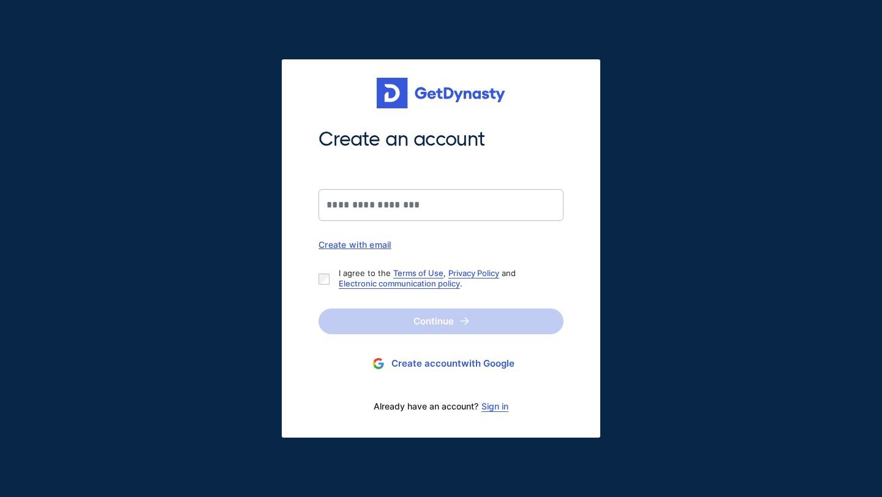
click at [495, 410] on link "Sign in" at bounding box center [494, 407] width 27 height 10
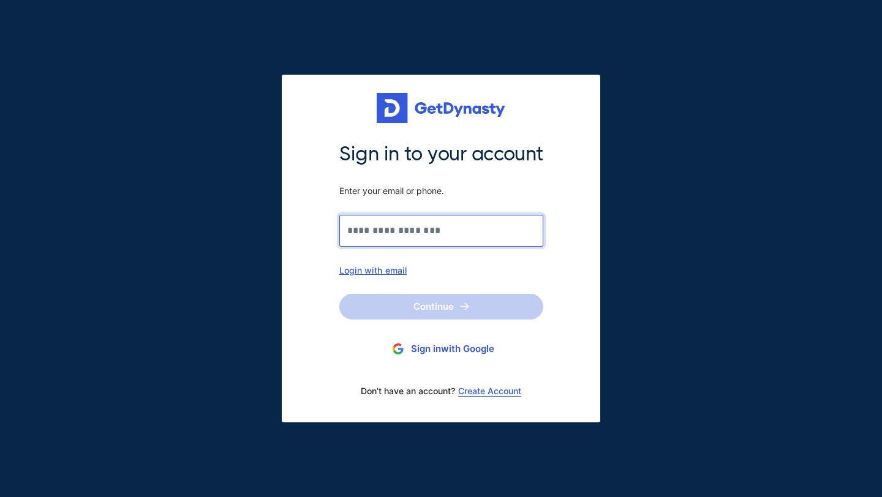
click at [439, 237] on input "Sign in to your account Enter your email or phone." at bounding box center [441, 231] width 204 height 32
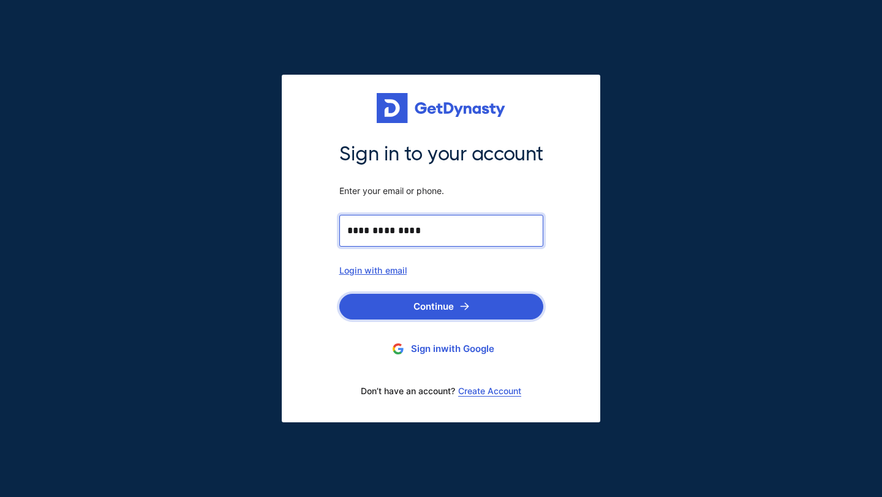
type input "**********"
click at [408, 307] on button "Continue" at bounding box center [441, 307] width 204 height 26
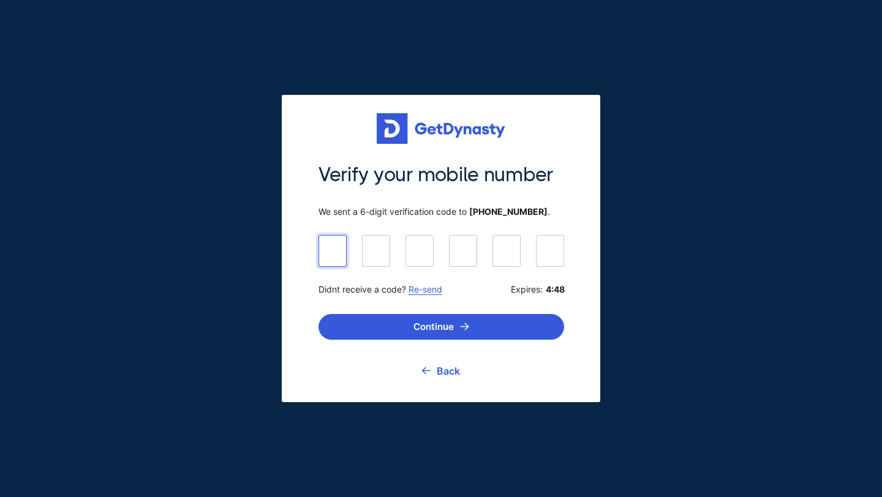
click at [340, 252] on input at bounding box center [441, 250] width 246 height 31
paste input "******"
type input "******"
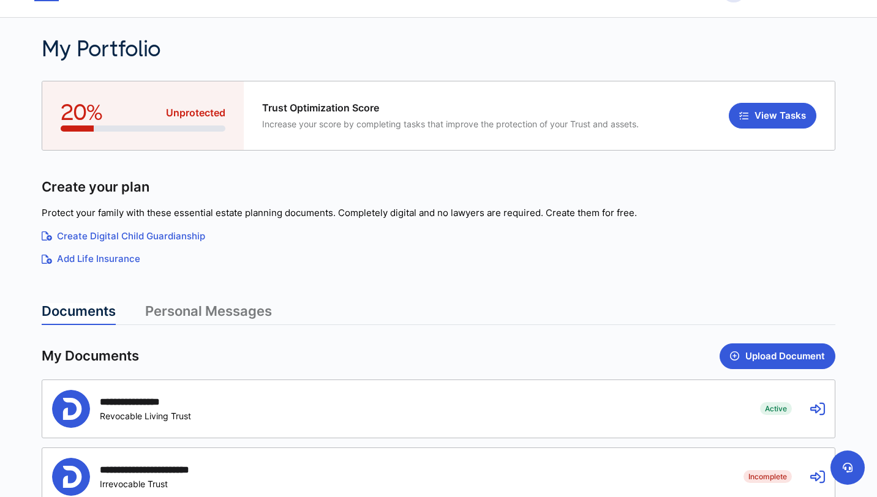
scroll to position [42, 0]
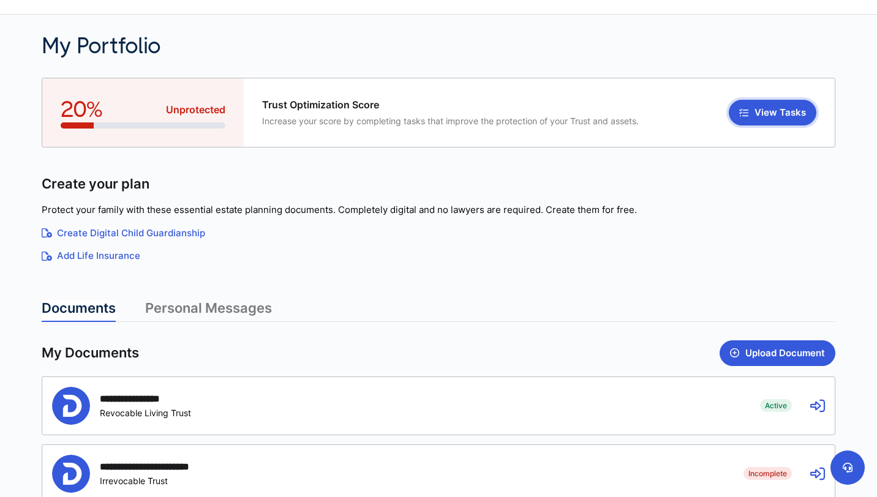
click at [775, 111] on button "View Tasks" at bounding box center [773, 113] width 88 height 26
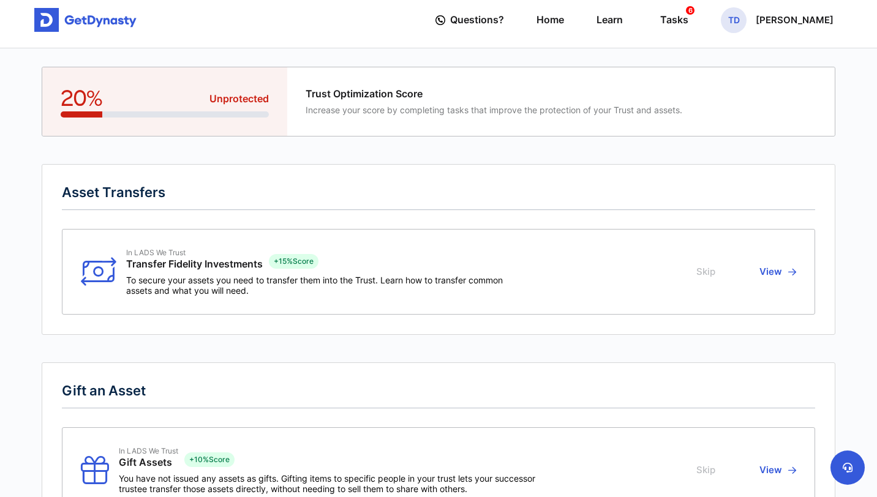
scroll to position [6, 0]
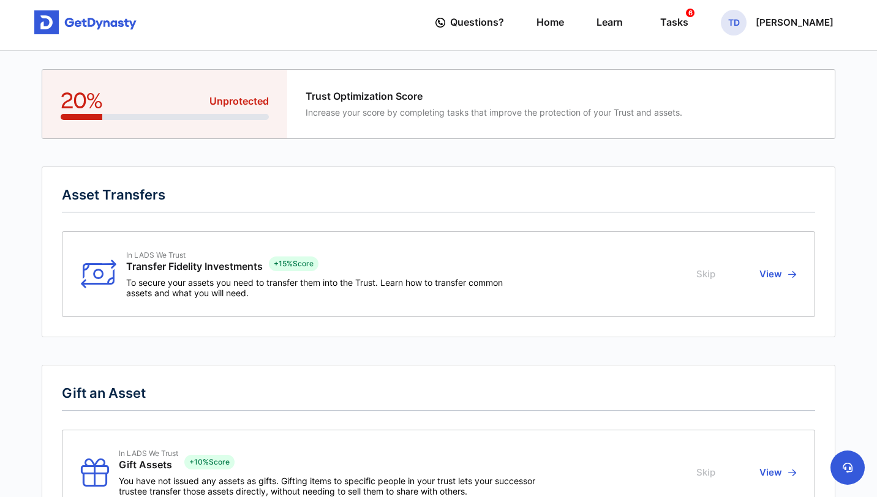
click at [782, 272] on button "View" at bounding box center [776, 274] width 40 height 48
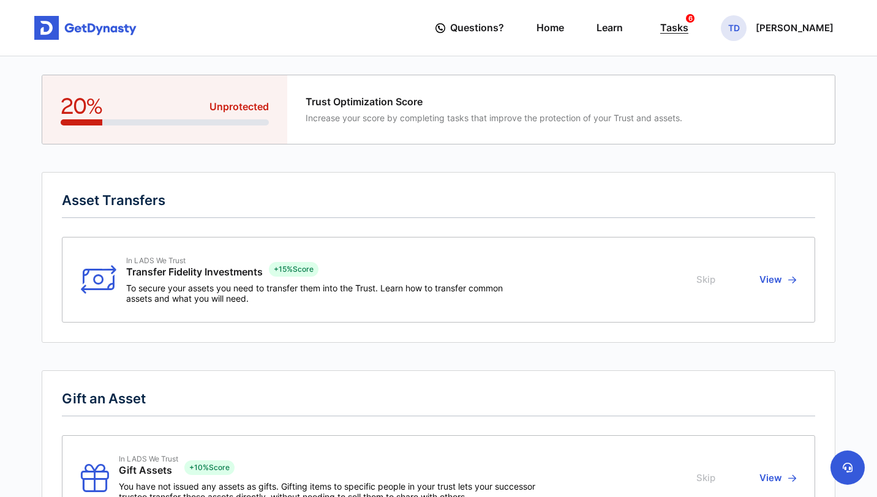
click at [688, 30] on div "Tasks 6" at bounding box center [674, 28] width 28 height 23
click at [564, 31] on link "Home" at bounding box center [550, 27] width 28 height 35
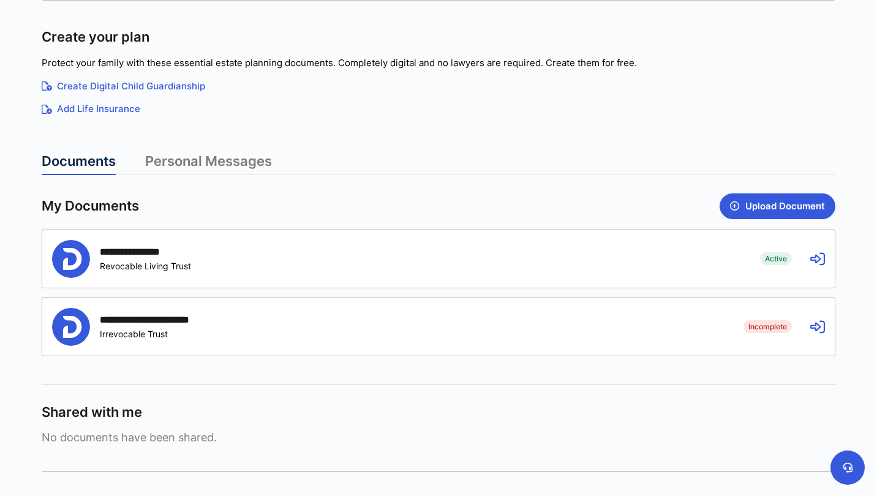
scroll to position [195, 0]
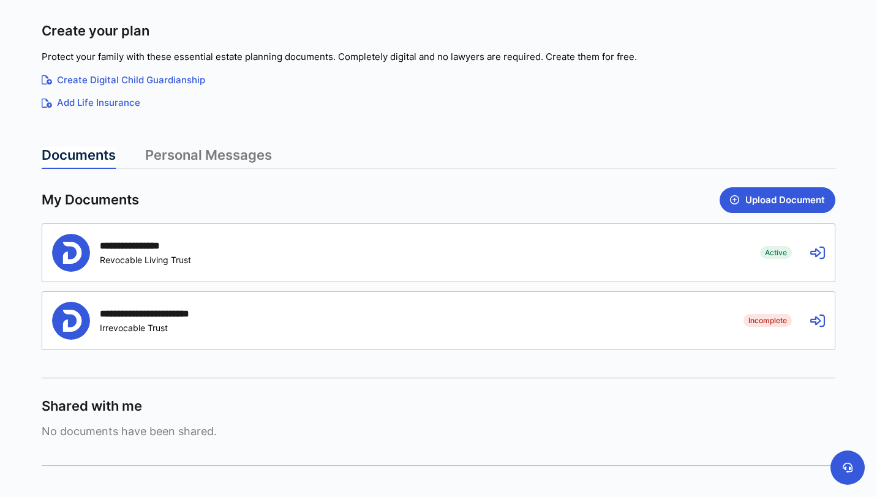
click at [813, 250] on icon at bounding box center [817, 253] width 15 height 15
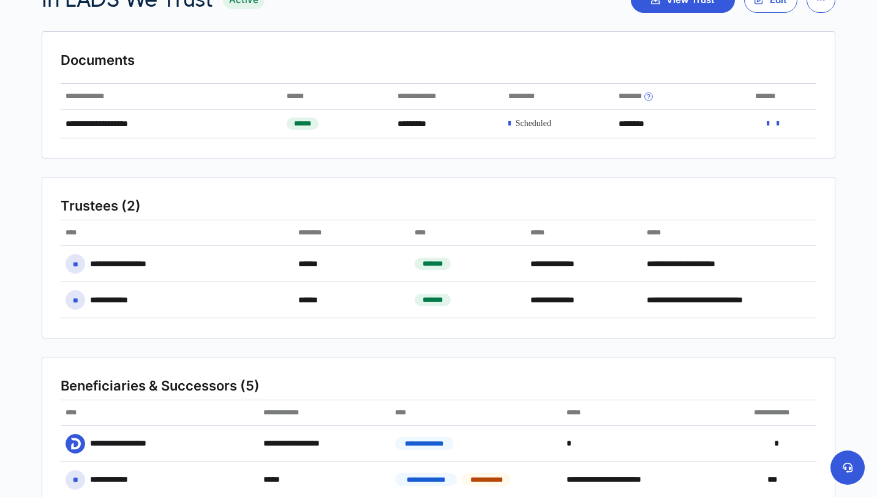
scroll to position [59, 0]
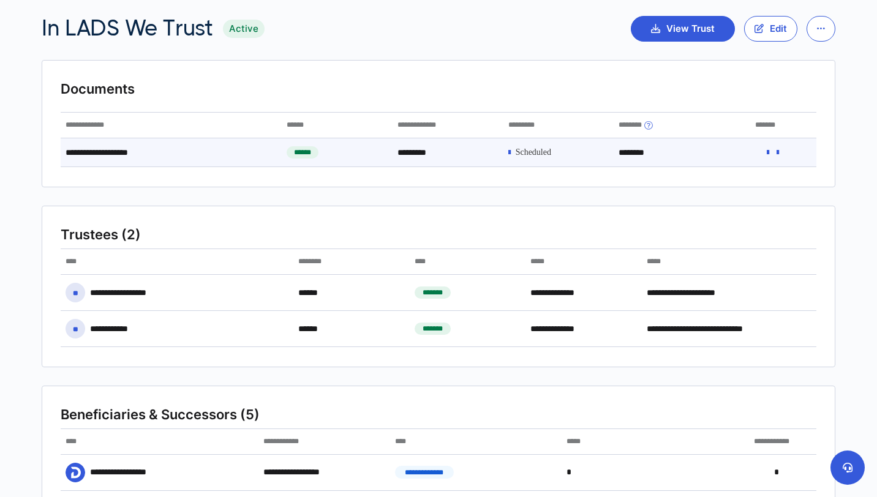
click at [767, 150] on icon at bounding box center [768, 152] width 2 height 9
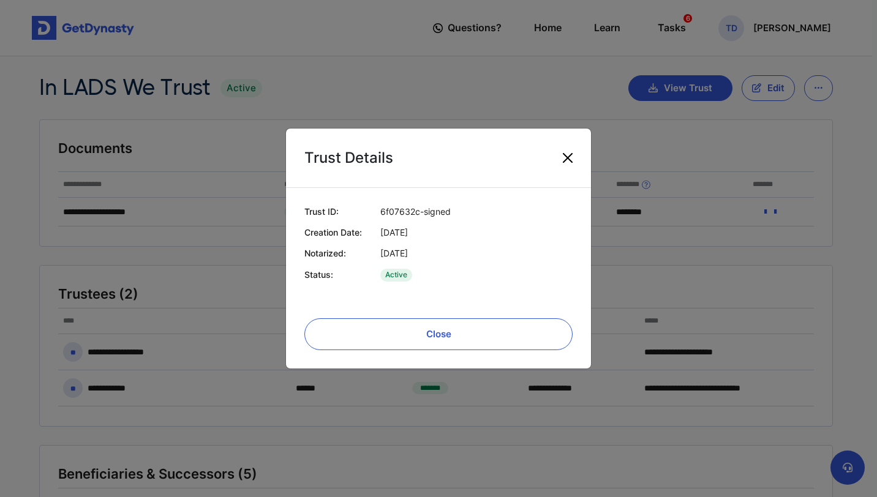
click at [565, 157] on button "Close" at bounding box center [568, 158] width 20 height 20
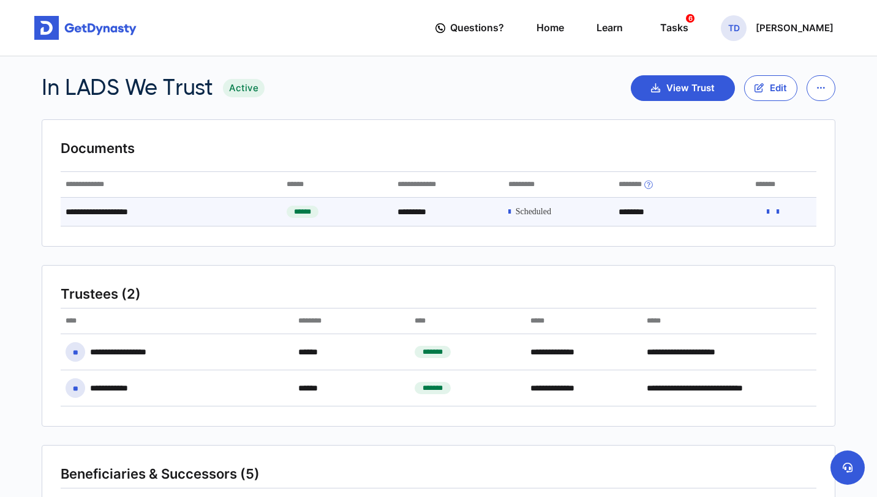
click at [779, 213] on icon at bounding box center [777, 212] width 2 height 9
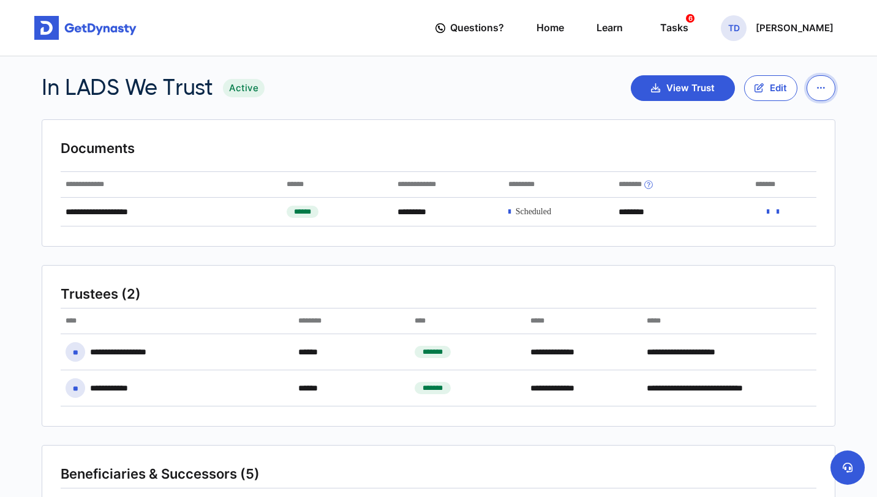
click at [816, 80] on button "button" at bounding box center [820, 88] width 29 height 26
click at [674, 78] on button "View Trust" at bounding box center [683, 88] width 104 height 26
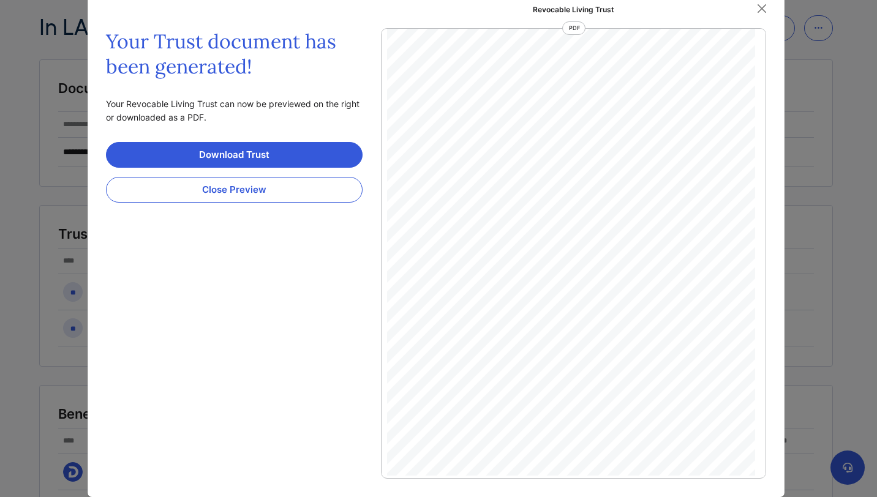
scroll to position [72, 0]
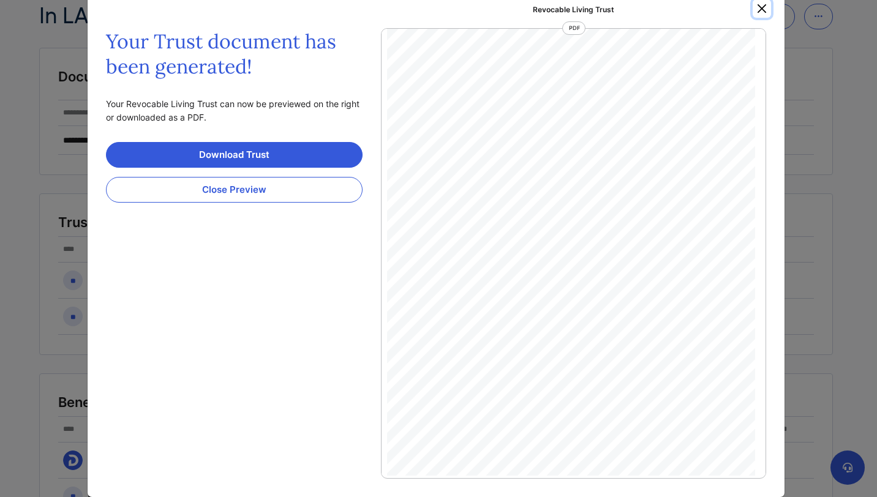
click at [756, 13] on button "Close" at bounding box center [762, 8] width 18 height 18
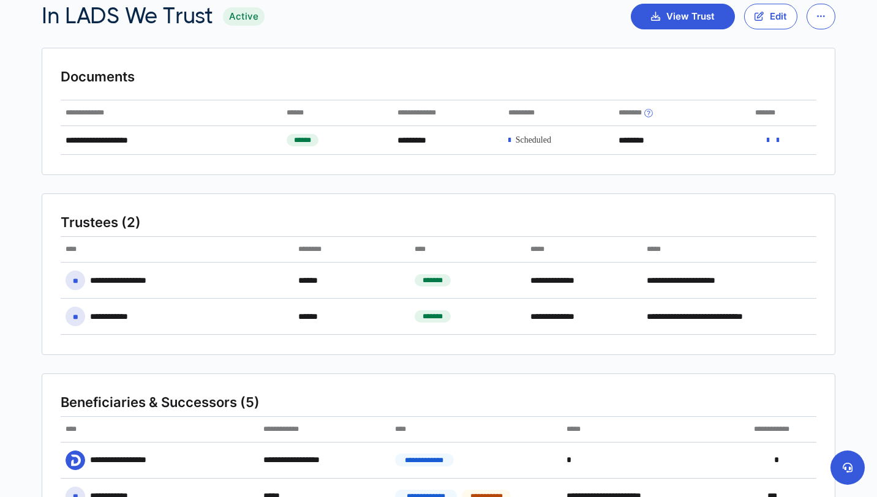
scroll to position [0, 0]
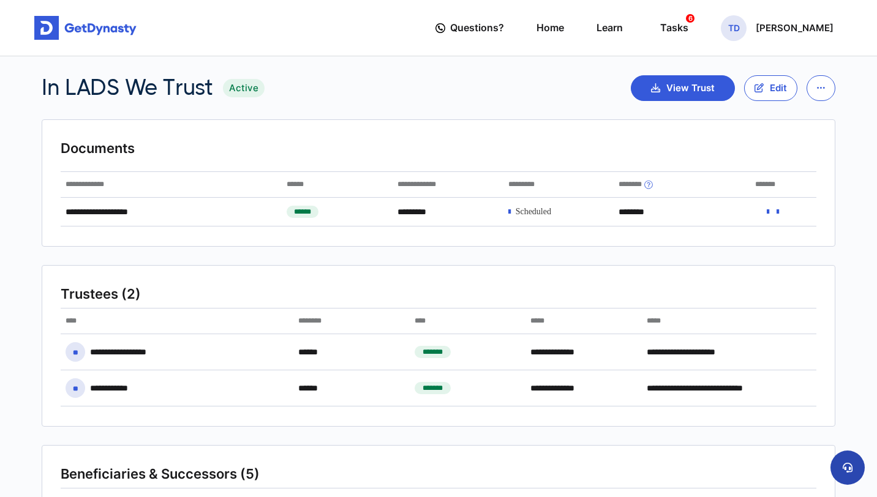
click at [850, 469] on icon at bounding box center [848, 468] width 10 height 10
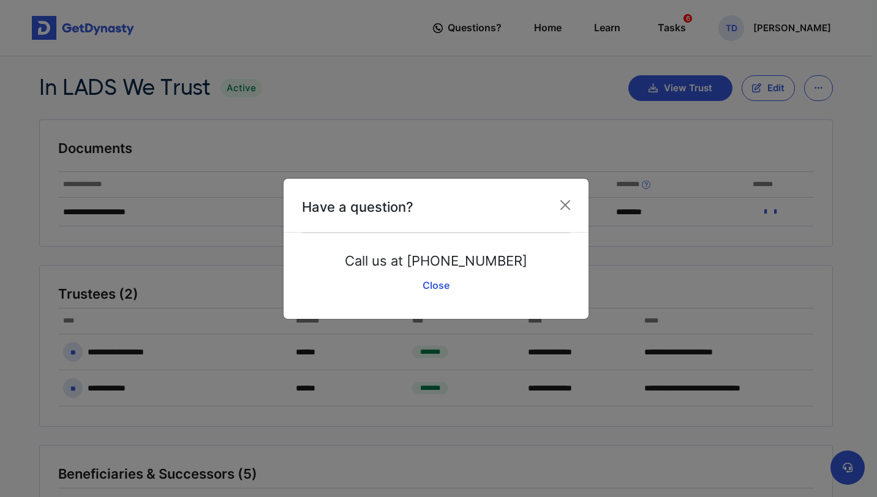
click at [467, 261] on p "Call us at (650) 590-0434" at bounding box center [436, 261] width 182 height 18
copy div "Call us at (650) 590-0434 Speak to an Agent"
